Goal: Check status: Check status

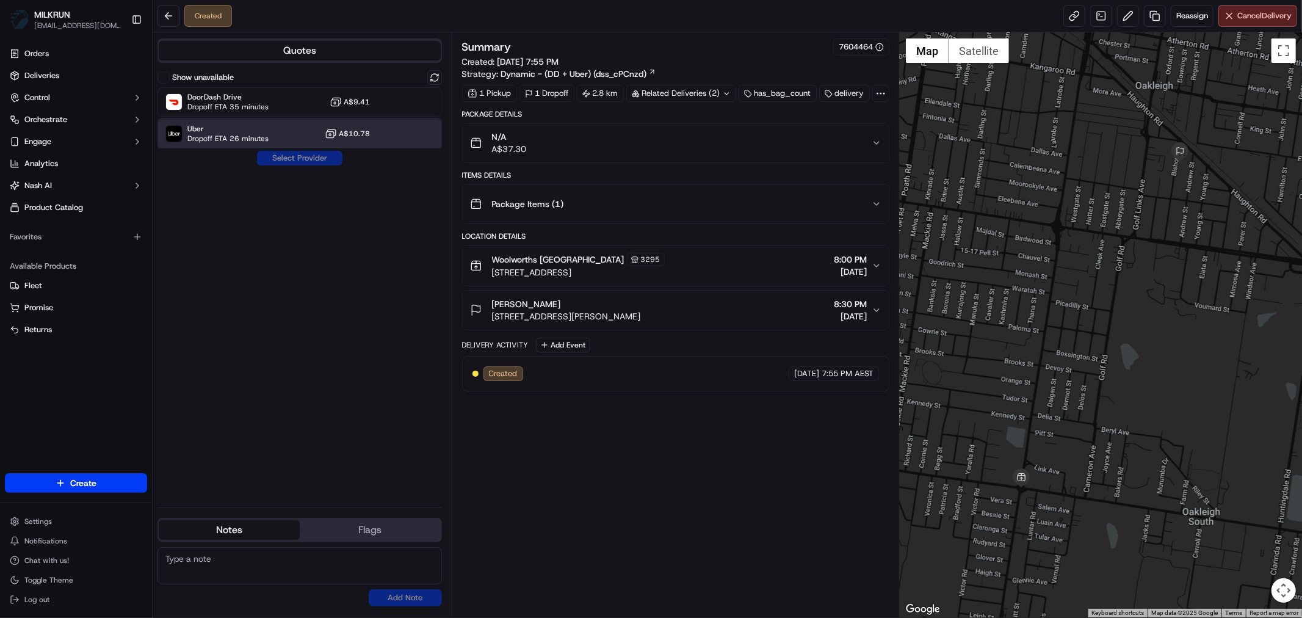
click at [270, 127] on div "Uber Dropoff ETA 26 minutes A$10.78" at bounding box center [300, 133] width 284 height 29
click at [309, 159] on button "Assign Provider" at bounding box center [299, 158] width 87 height 15
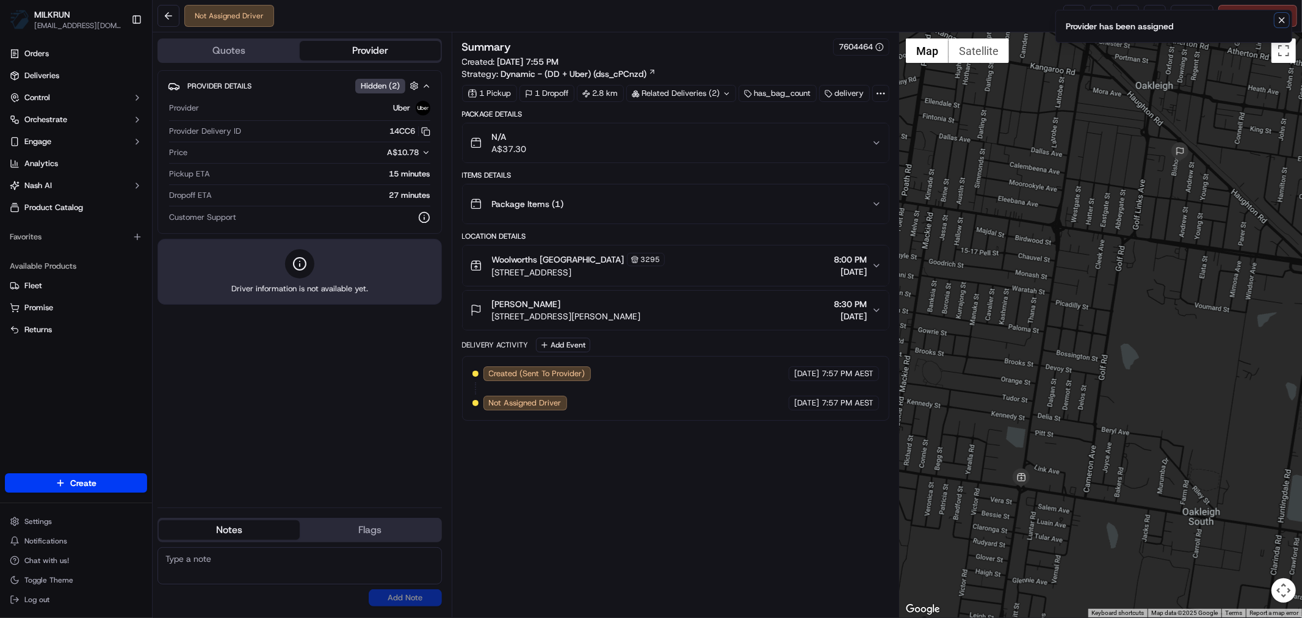
click at [1284, 21] on icon "Notifications (F8)" at bounding box center [1282, 20] width 5 height 5
click at [1069, 13] on link at bounding box center [1074, 16] width 22 height 22
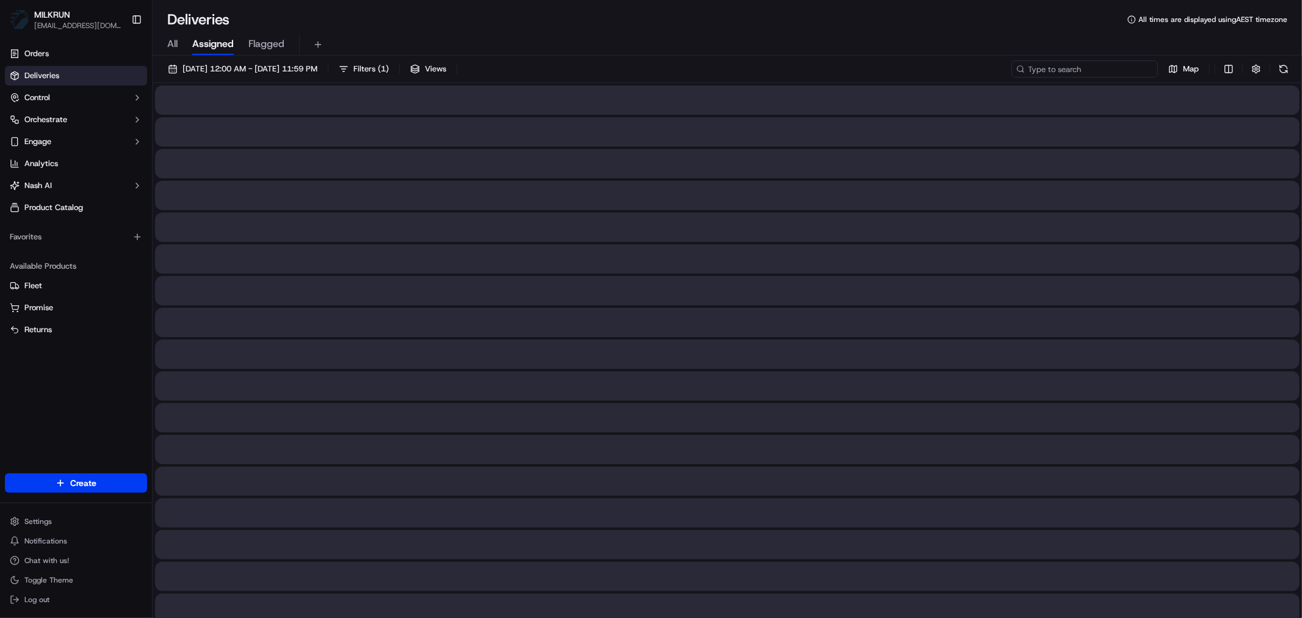
click at [1087, 67] on input at bounding box center [1085, 68] width 147 height 17
click at [173, 45] on span "All" at bounding box center [172, 44] width 10 height 15
click at [1103, 71] on input "Anna gdll" at bounding box center [1085, 68] width 147 height 17
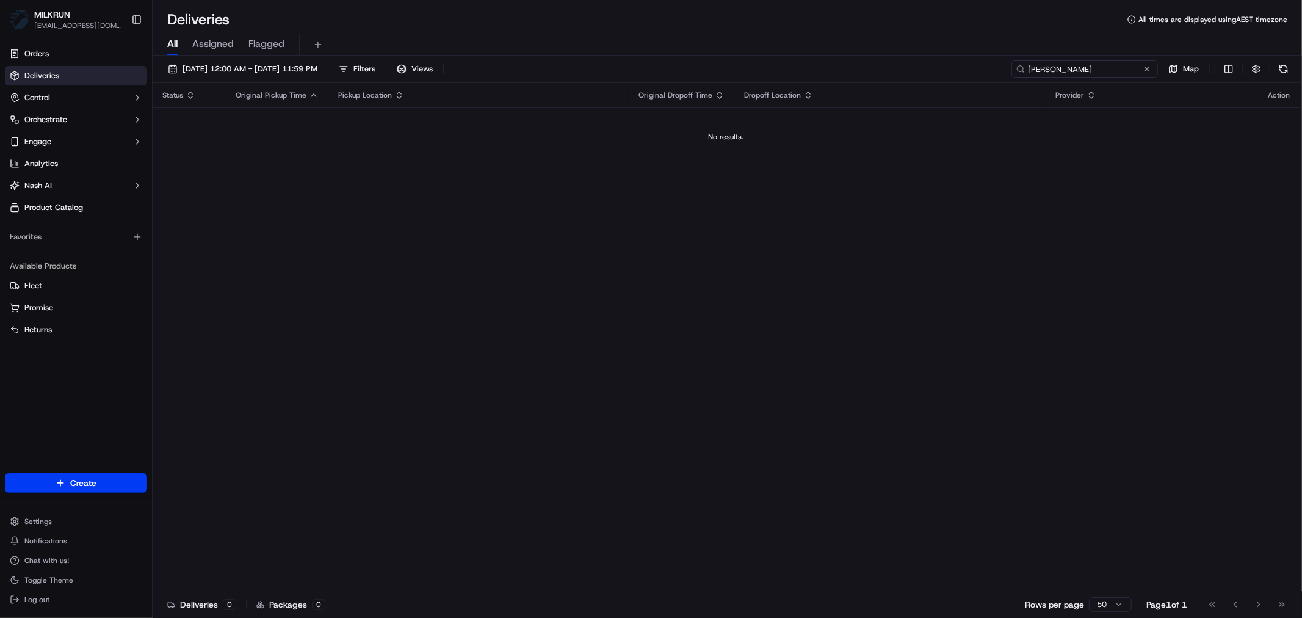
drag, startPoint x: 1059, startPoint y: 67, endPoint x: 1060, endPoint y: 83, distance: 15.9
click at [1060, 67] on input "Anna godwill" at bounding box center [1085, 68] width 147 height 17
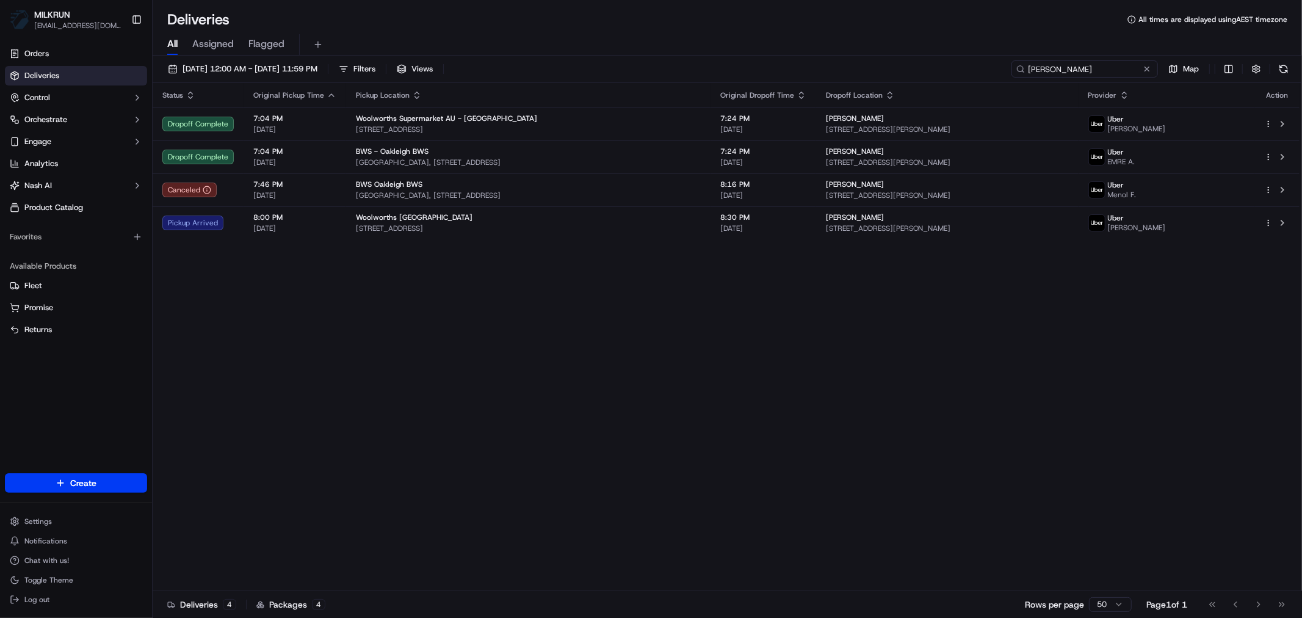
type input "Anna goodwill"
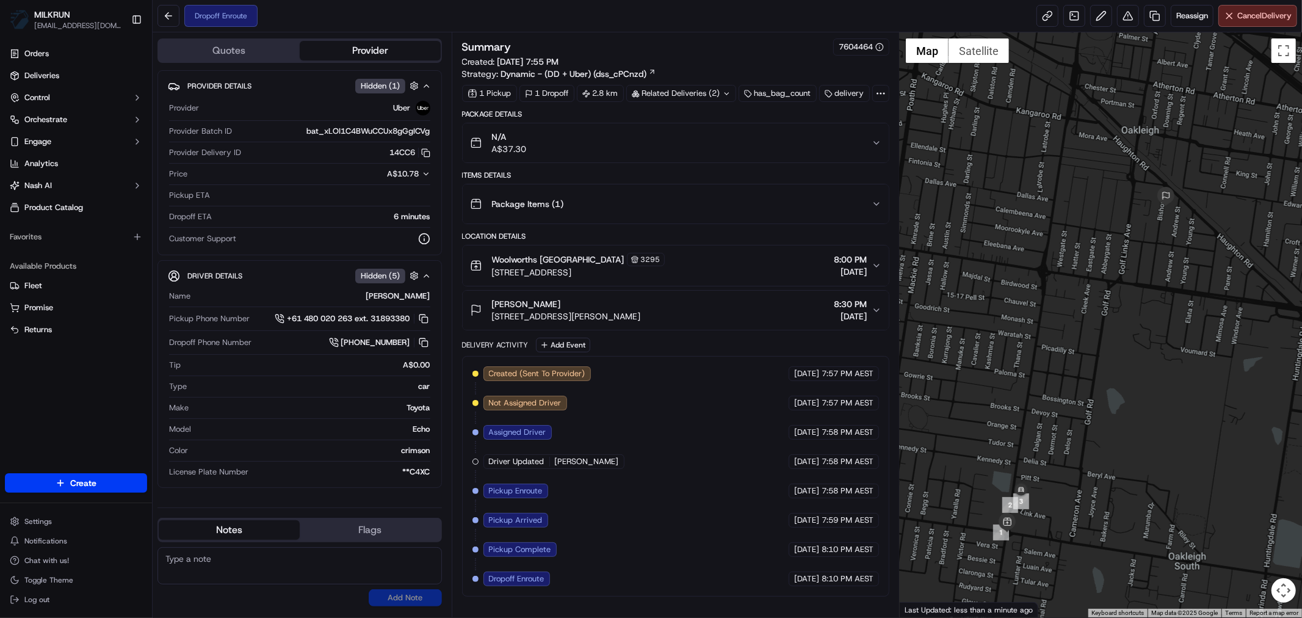
drag, startPoint x: 1139, startPoint y: 222, endPoint x: 1029, endPoint y: 385, distance: 196.6
click at [1029, 385] on div at bounding box center [1101, 324] width 402 height 585
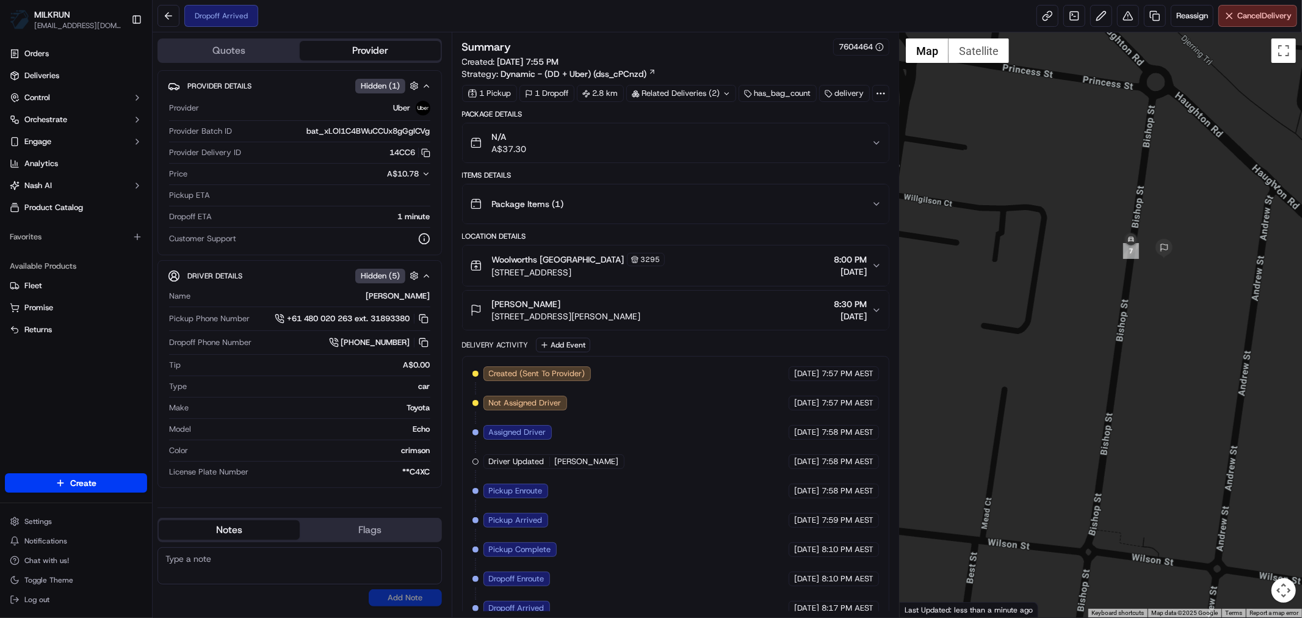
drag, startPoint x: 1201, startPoint y: 263, endPoint x: 1133, endPoint y: 369, distance: 126.0
click at [1137, 368] on div at bounding box center [1101, 324] width 402 height 585
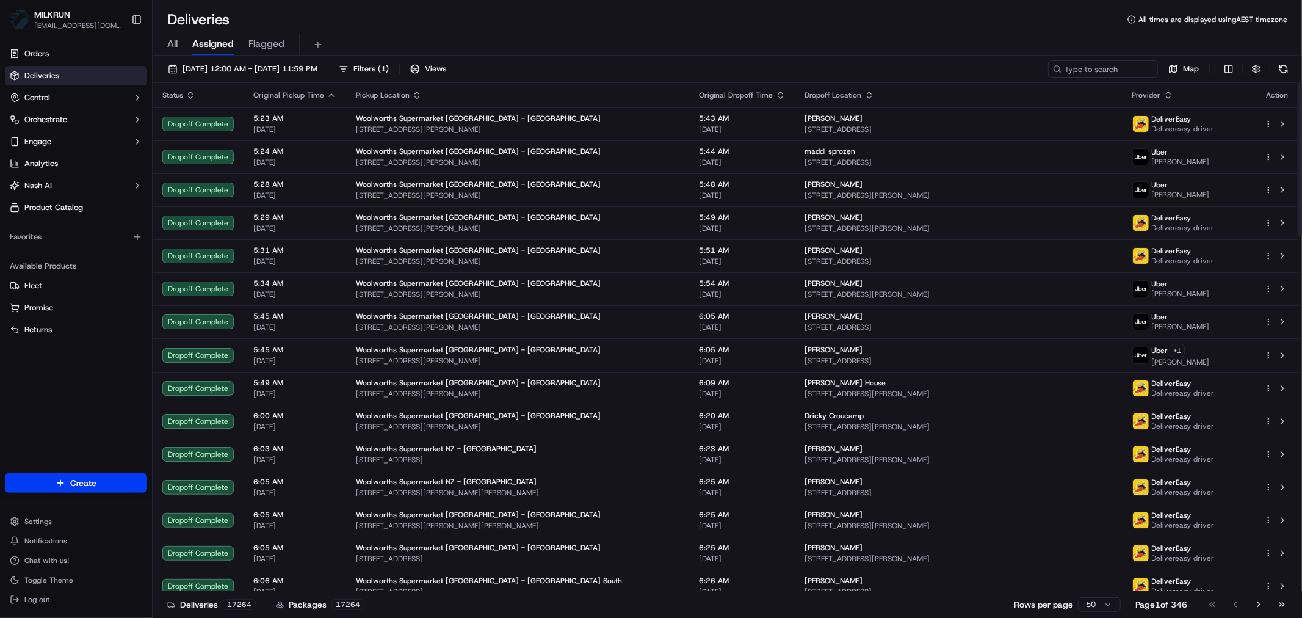
click at [176, 43] on span "All" at bounding box center [172, 44] width 10 height 15
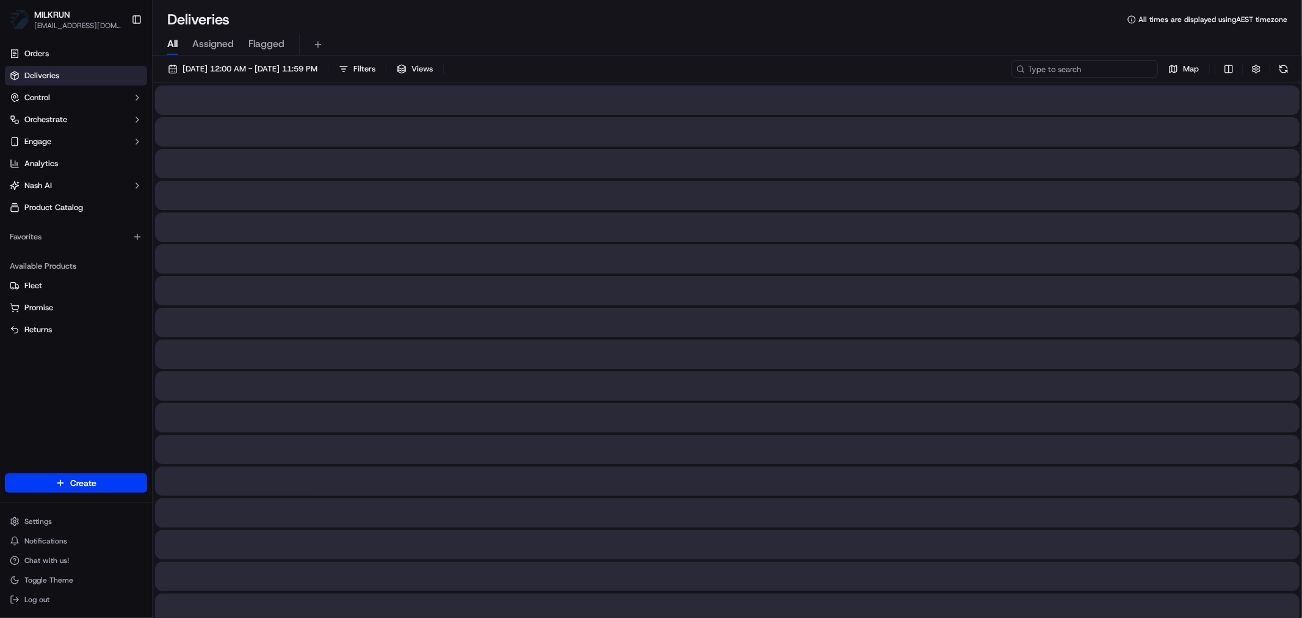
click at [1088, 67] on input at bounding box center [1085, 68] width 147 height 17
paste input "3459cc48-7a77-4a99-8717-41af1ee5db34"
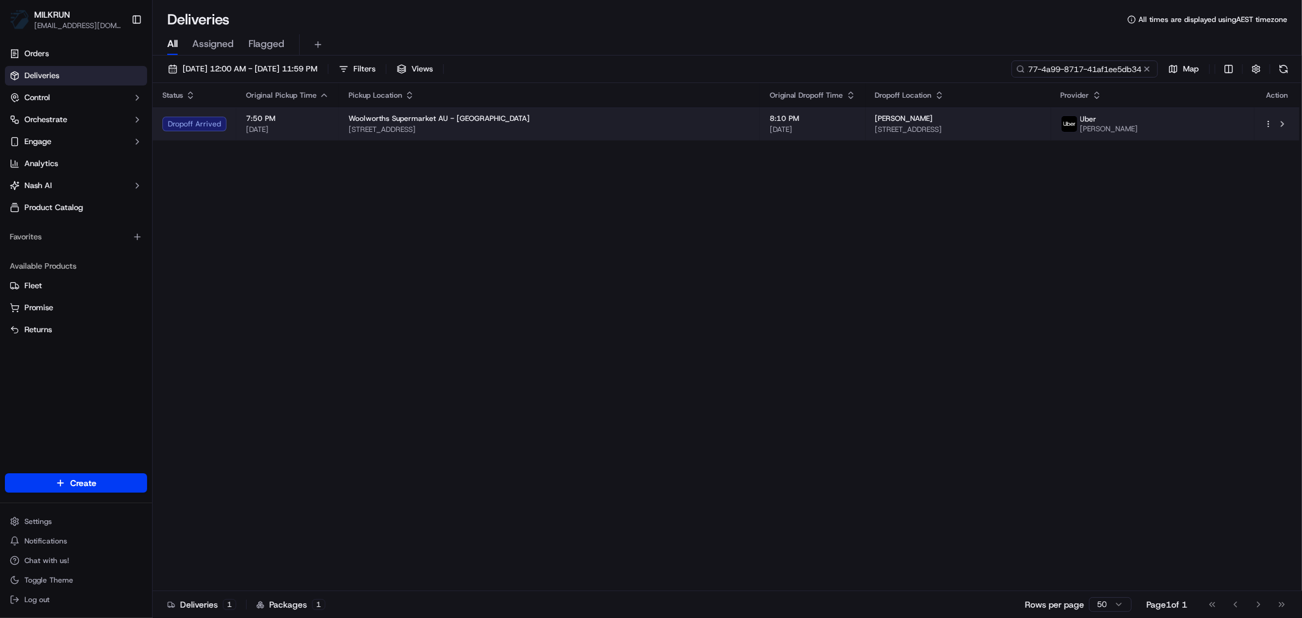
type input "3459cc48-7a77-4a99-8717-41af1ee5db34"
click at [492, 118] on span "Woolworths Supermarket AU - Craigieburn Highlands" at bounding box center [439, 119] width 181 height 10
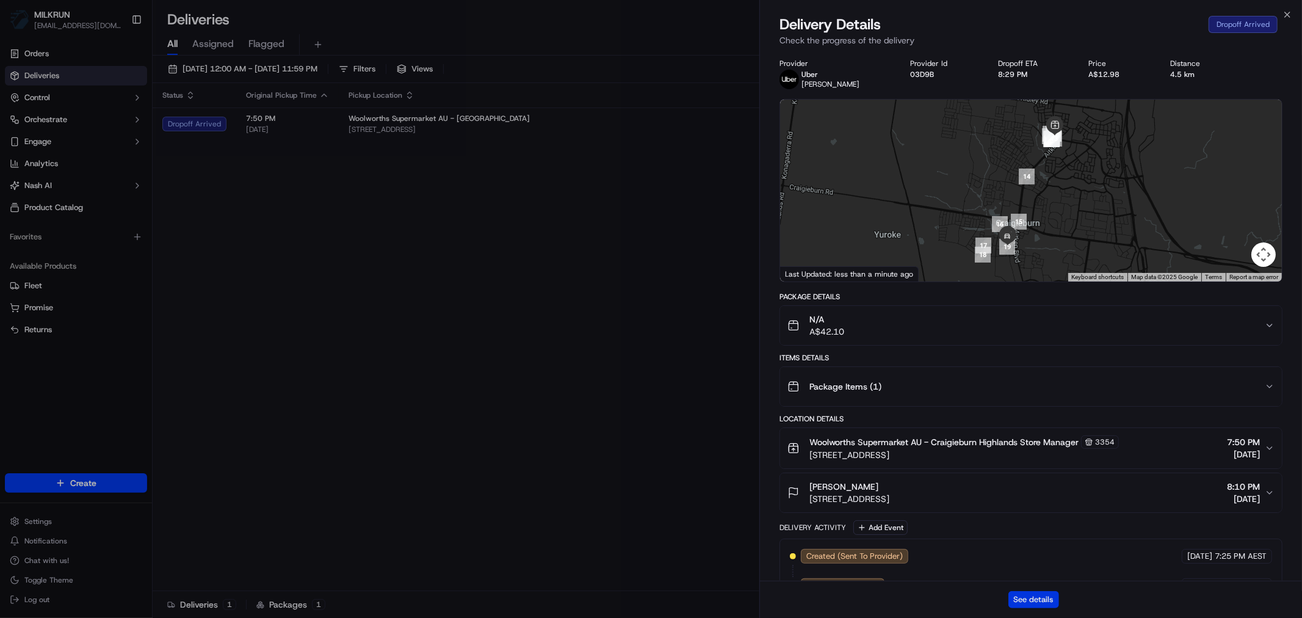
click at [1029, 597] on button "See details" at bounding box center [1034, 599] width 51 height 17
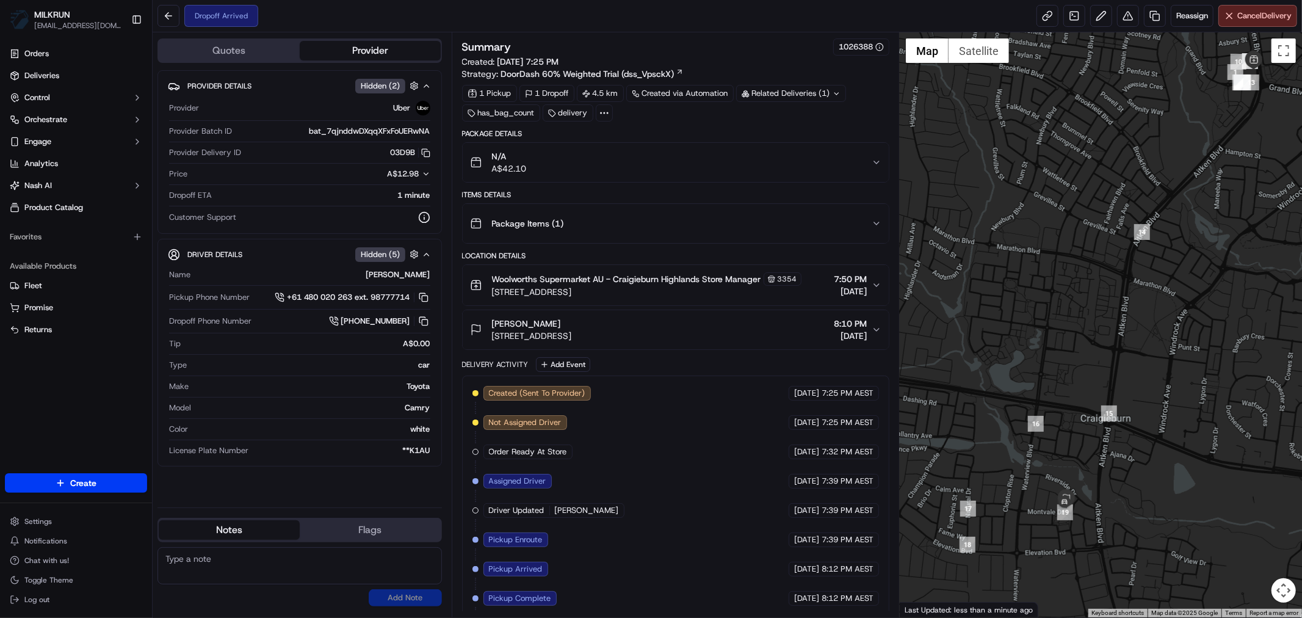
drag, startPoint x: 1073, startPoint y: 332, endPoint x: 1184, endPoint y: 156, distance: 208.8
click at [1188, 143] on div at bounding box center [1101, 324] width 402 height 585
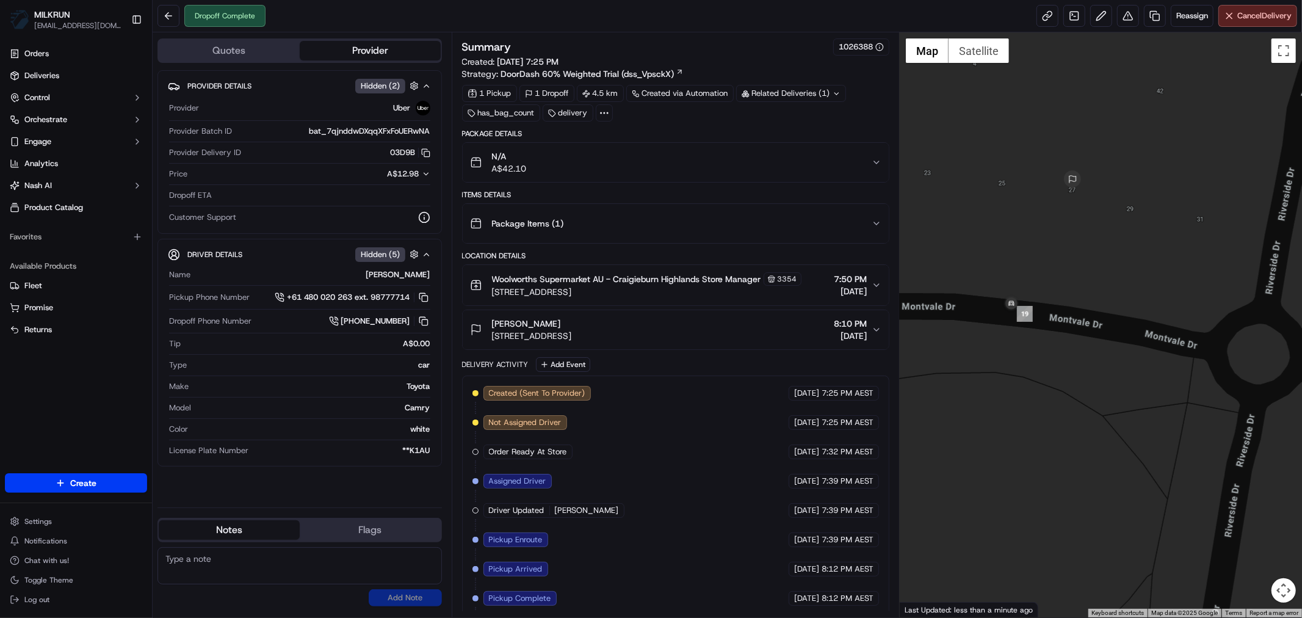
click at [878, 158] on icon "button" at bounding box center [877, 163] width 10 height 10
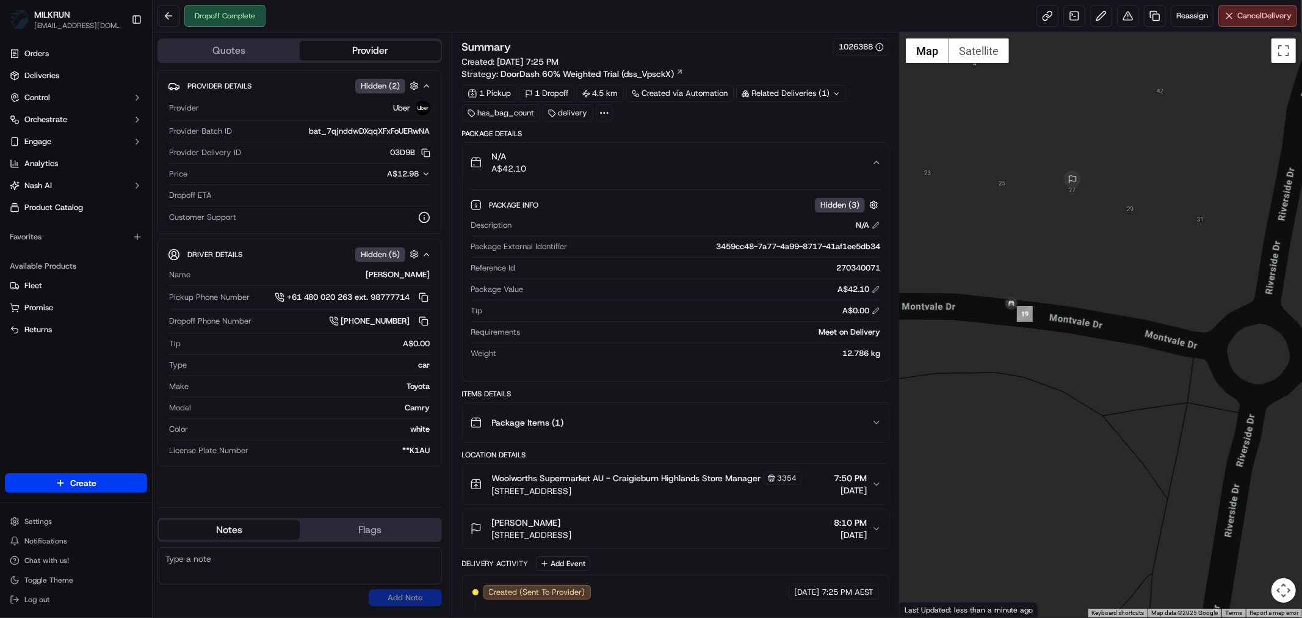
click at [878, 158] on icon "button" at bounding box center [877, 163] width 10 height 10
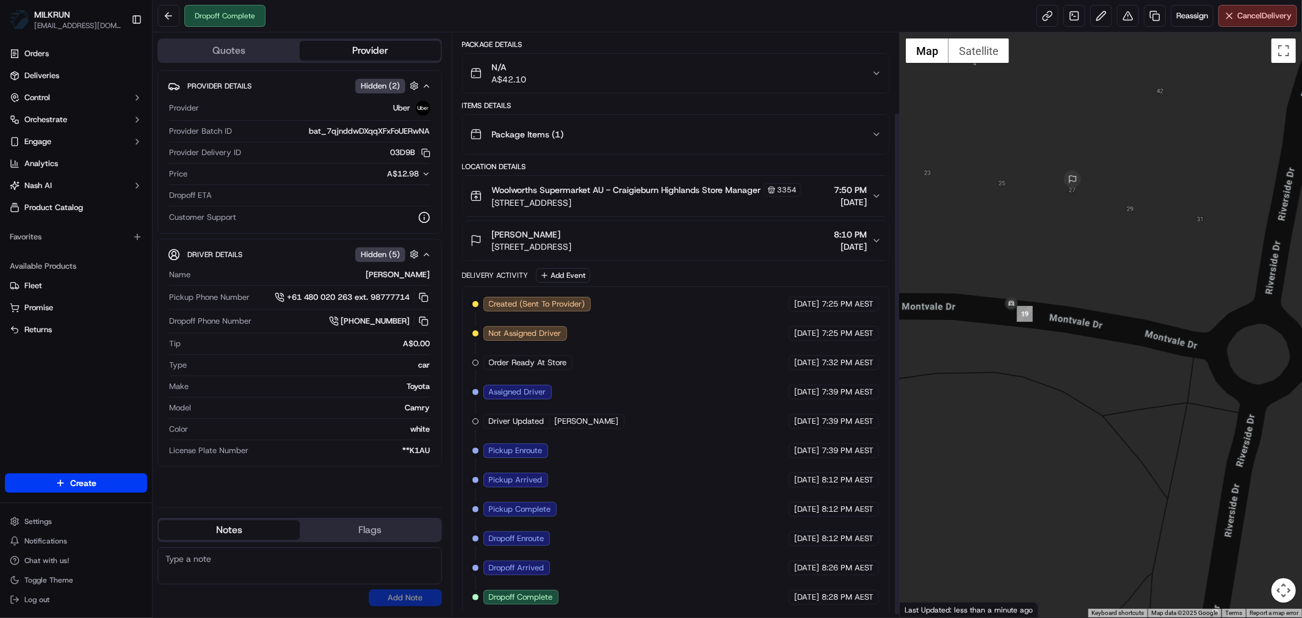
scroll to position [95, 0]
